Goal: Check status: Check status

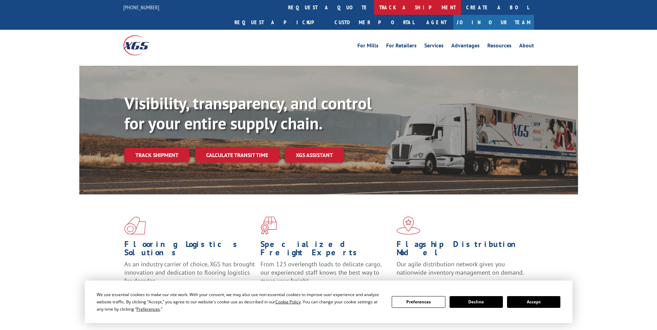
click at [374, 8] on link "track a shipment" at bounding box center [417, 7] width 87 height 15
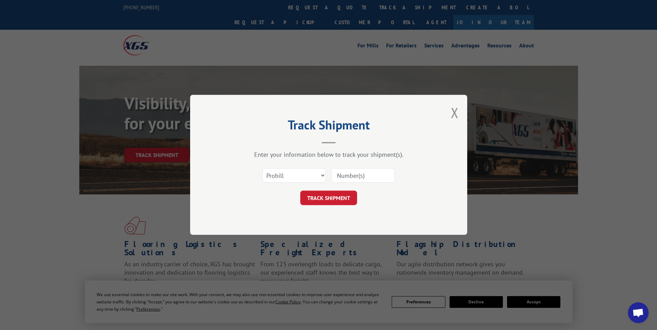
paste input "17562950"
type input "17562950"
click at [340, 198] on button "TRACK SHIPMENT" at bounding box center [328, 198] width 57 height 15
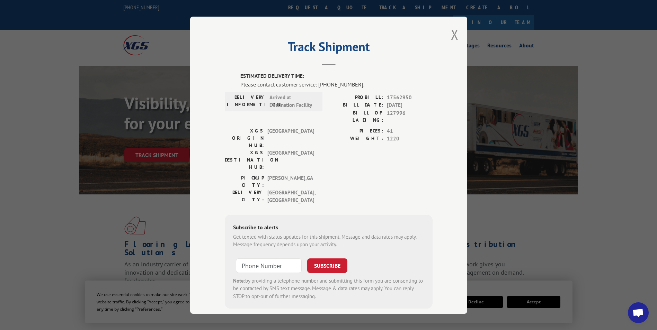
click at [398, 96] on span "17562950" at bounding box center [410, 97] width 46 height 8
copy span "17562950"
click at [394, 113] on span "127996" at bounding box center [410, 116] width 46 height 15
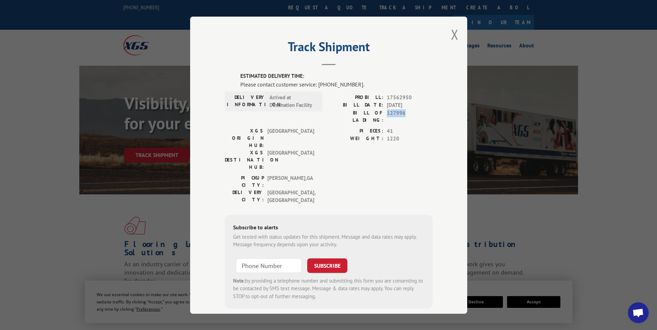
copy span "127996"
click at [395, 99] on span "17562950" at bounding box center [410, 97] width 46 height 8
click at [395, 98] on span "17562950" at bounding box center [410, 97] width 46 height 8
copy span "17562950"
